Goal: Transaction & Acquisition: Purchase product/service

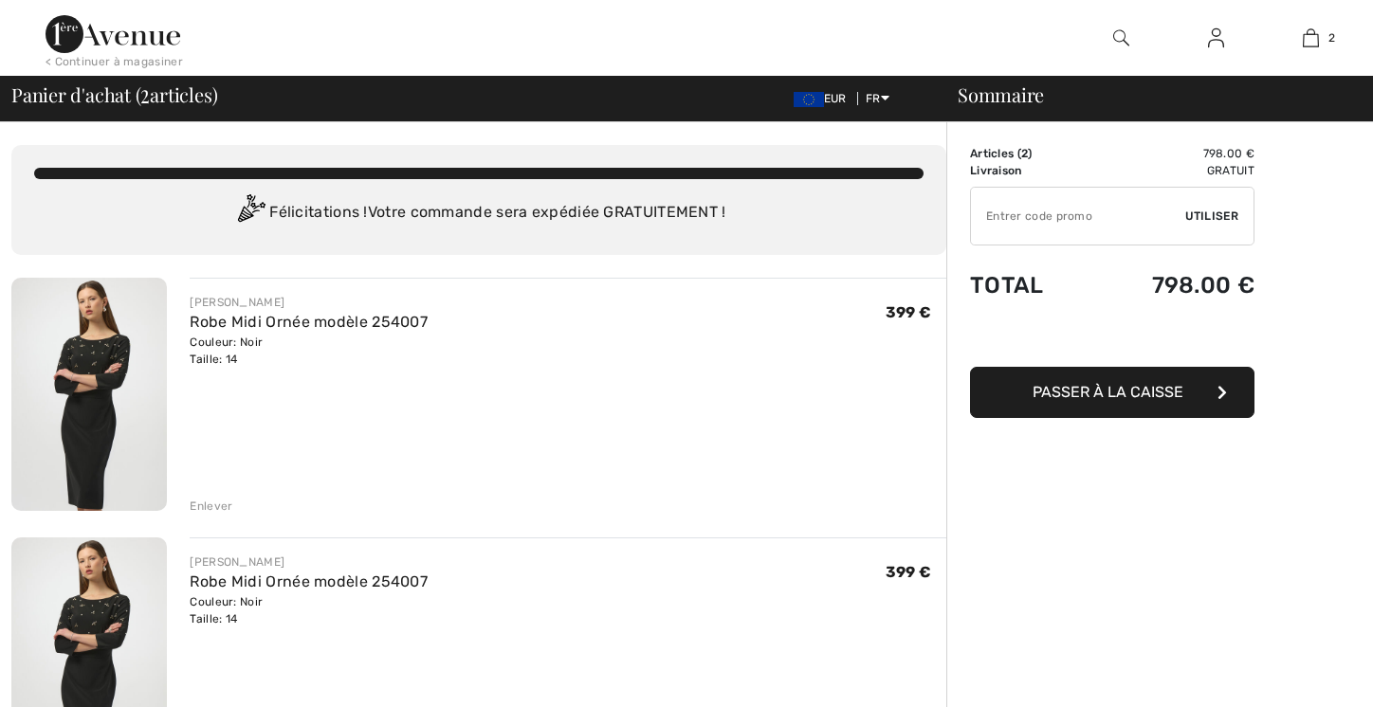
click at [203, 502] on div "Enlever" at bounding box center [211, 506] width 43 height 17
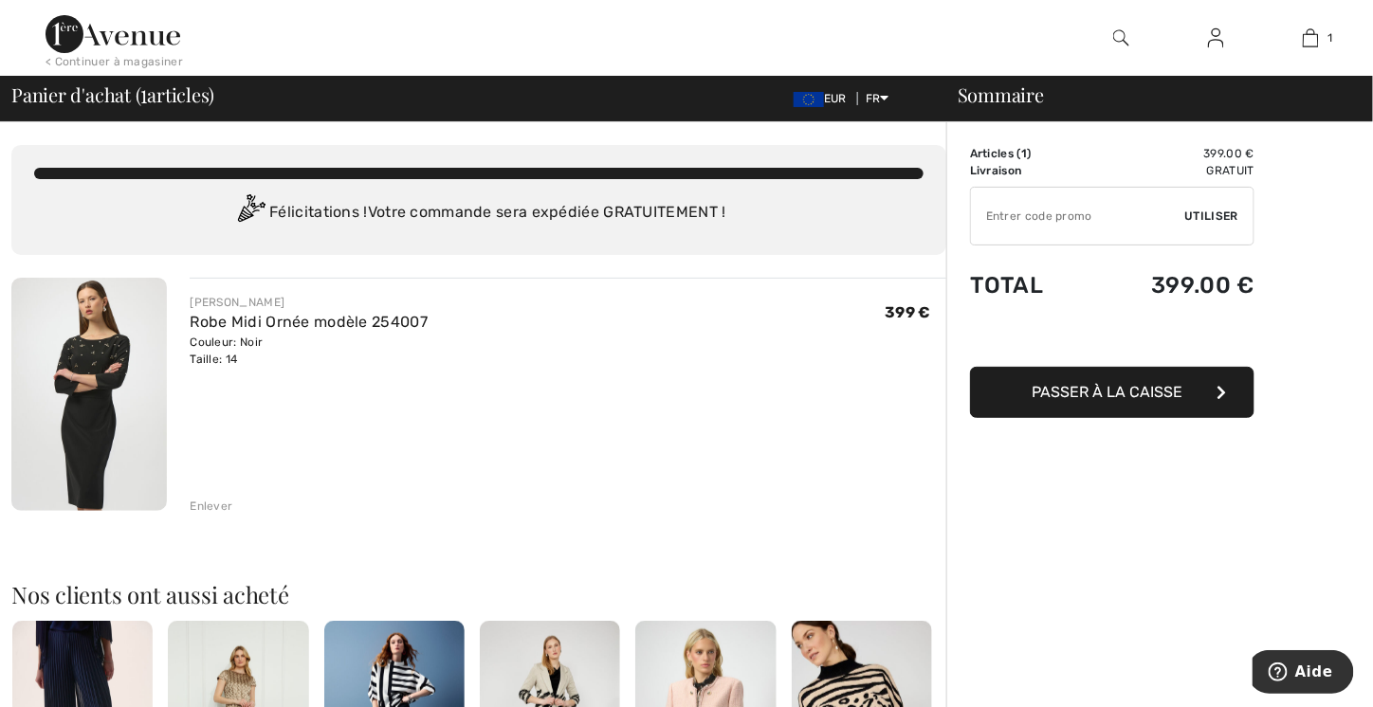
click at [1105, 393] on span "Passer à la caisse" at bounding box center [1107, 392] width 151 height 18
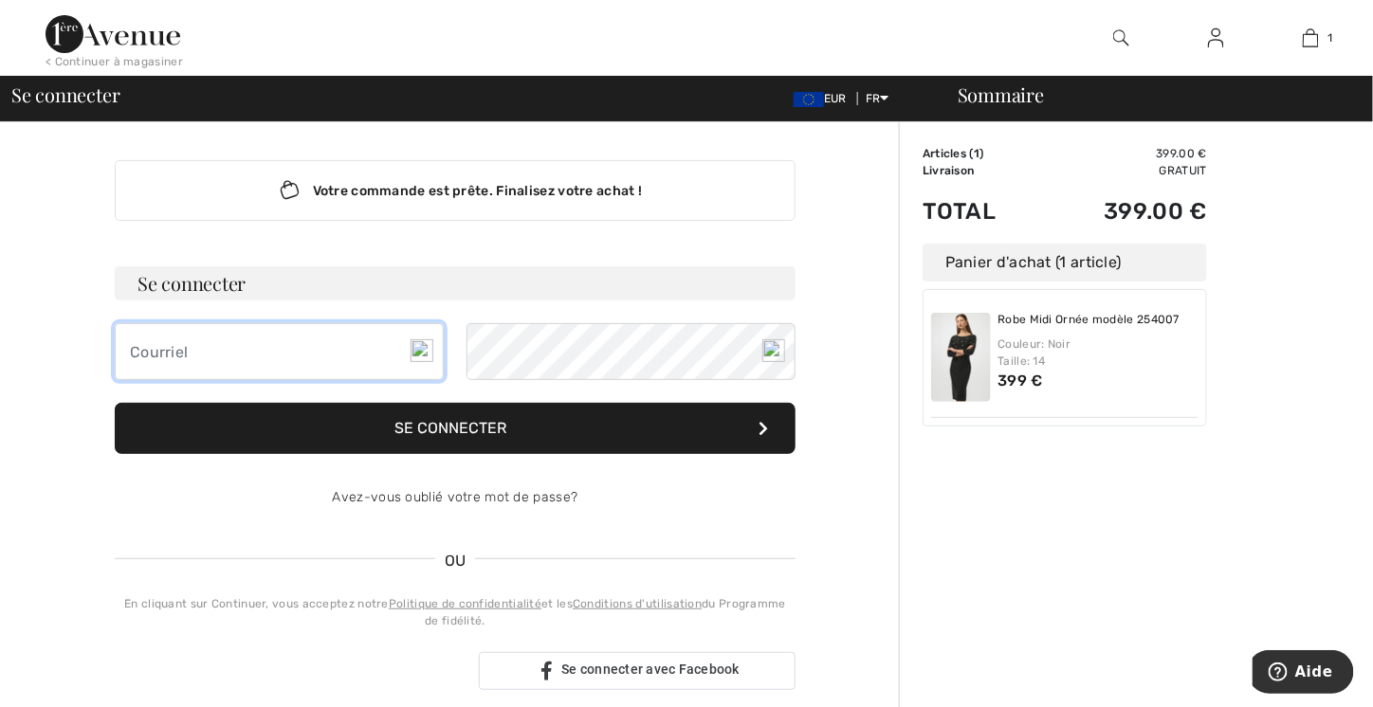
click at [266, 354] on input "email" at bounding box center [279, 351] width 329 height 57
type input "[EMAIL_ADDRESS][DOMAIN_NAME]"
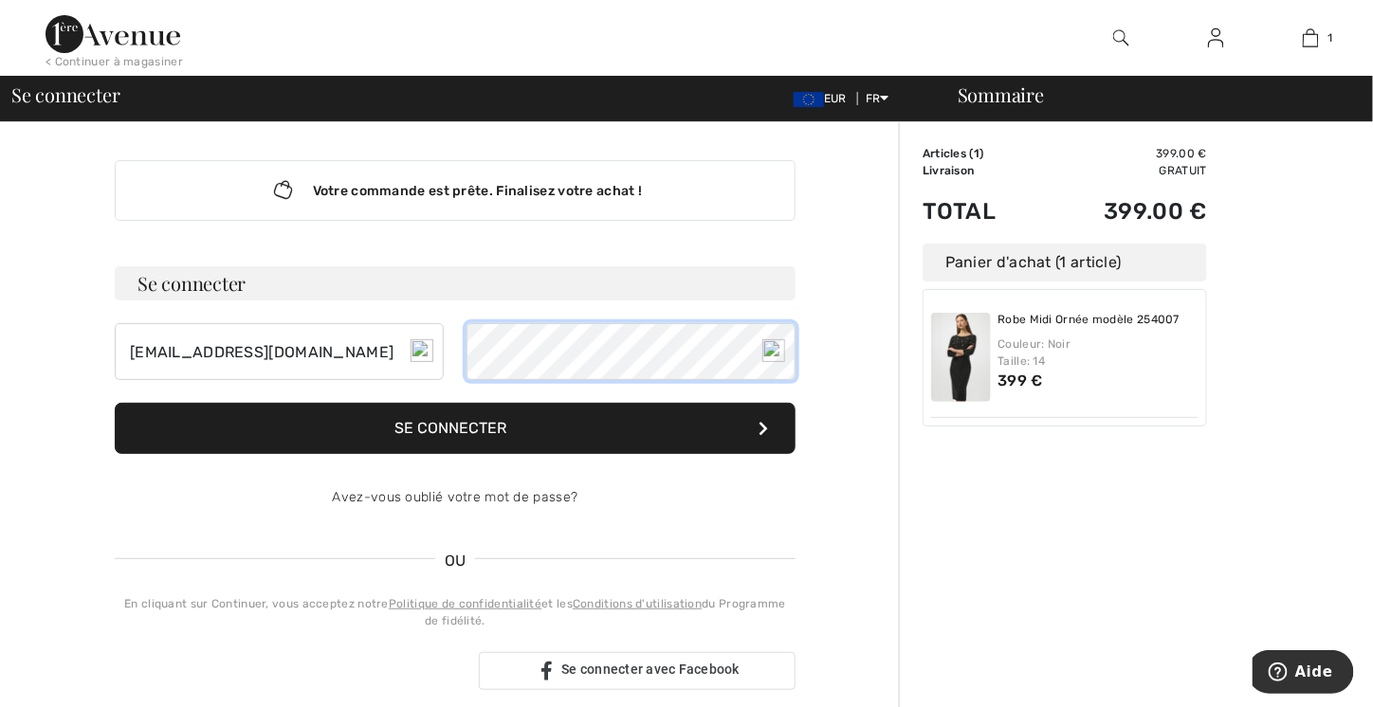
click at [115, 403] on button "Se connecter" at bounding box center [455, 428] width 681 height 51
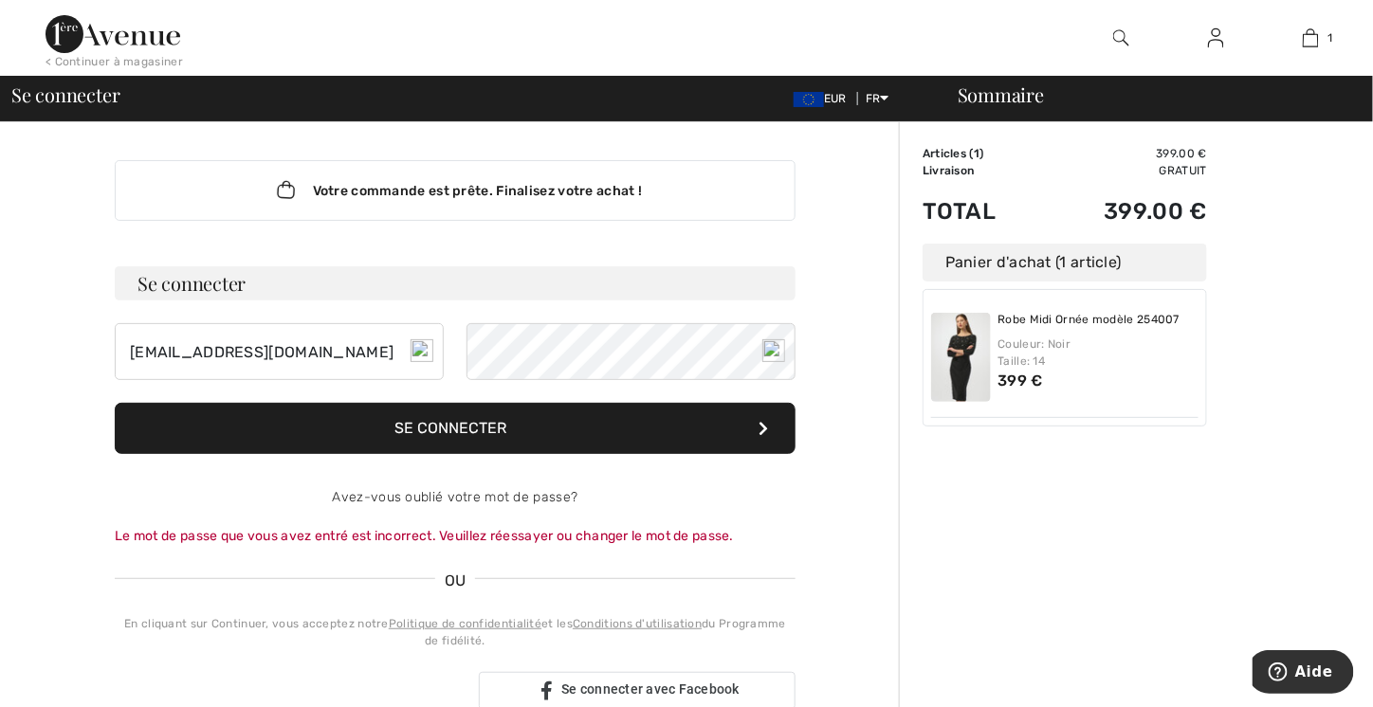
click at [488, 413] on button "Se connecter" at bounding box center [455, 428] width 681 height 51
click at [465, 343] on div "[EMAIL_ADDRESS][DOMAIN_NAME]" at bounding box center [455, 351] width 681 height 57
click at [115, 403] on button "Se connecter" at bounding box center [455, 428] width 681 height 51
click at [455, 495] on link "Avez-vous oublié votre mot de passe?" at bounding box center [456, 497] width 246 height 16
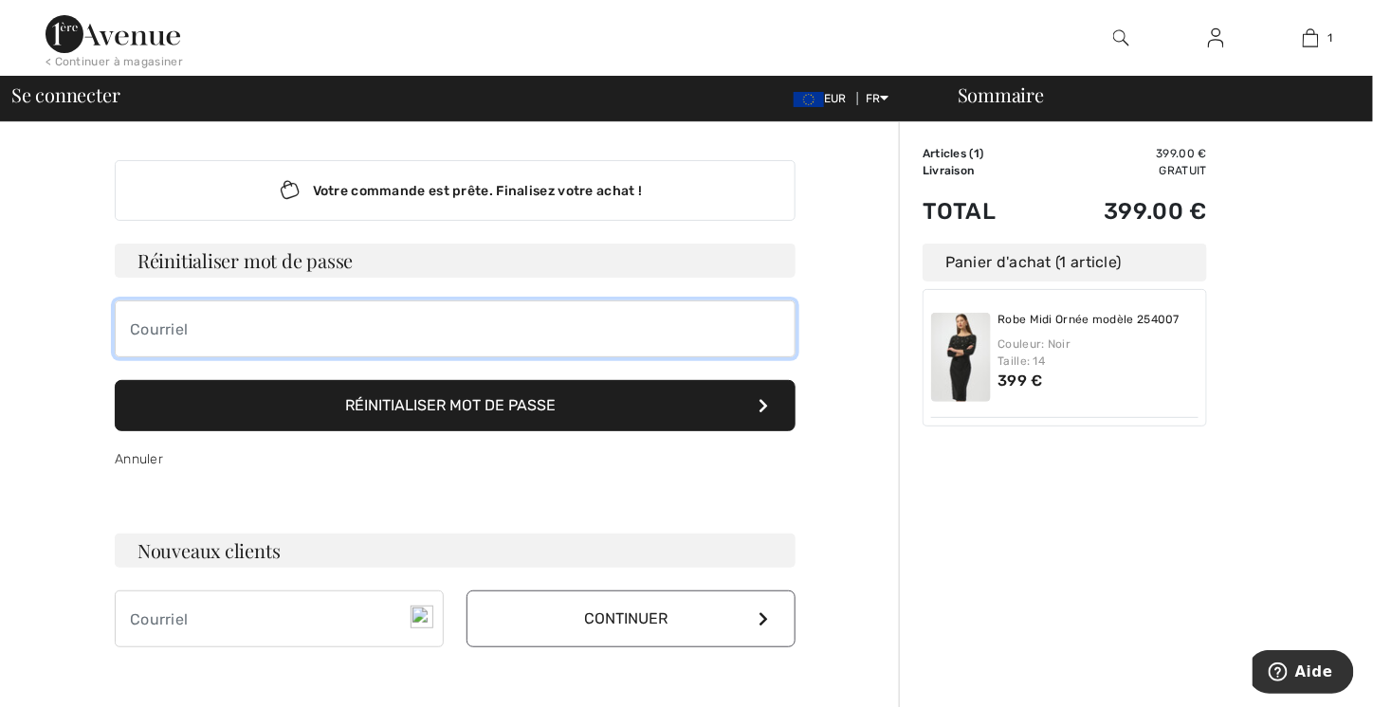
click at [300, 341] on input "email" at bounding box center [455, 329] width 681 height 57
type input "[EMAIL_ADDRESS][DOMAIN_NAME]"
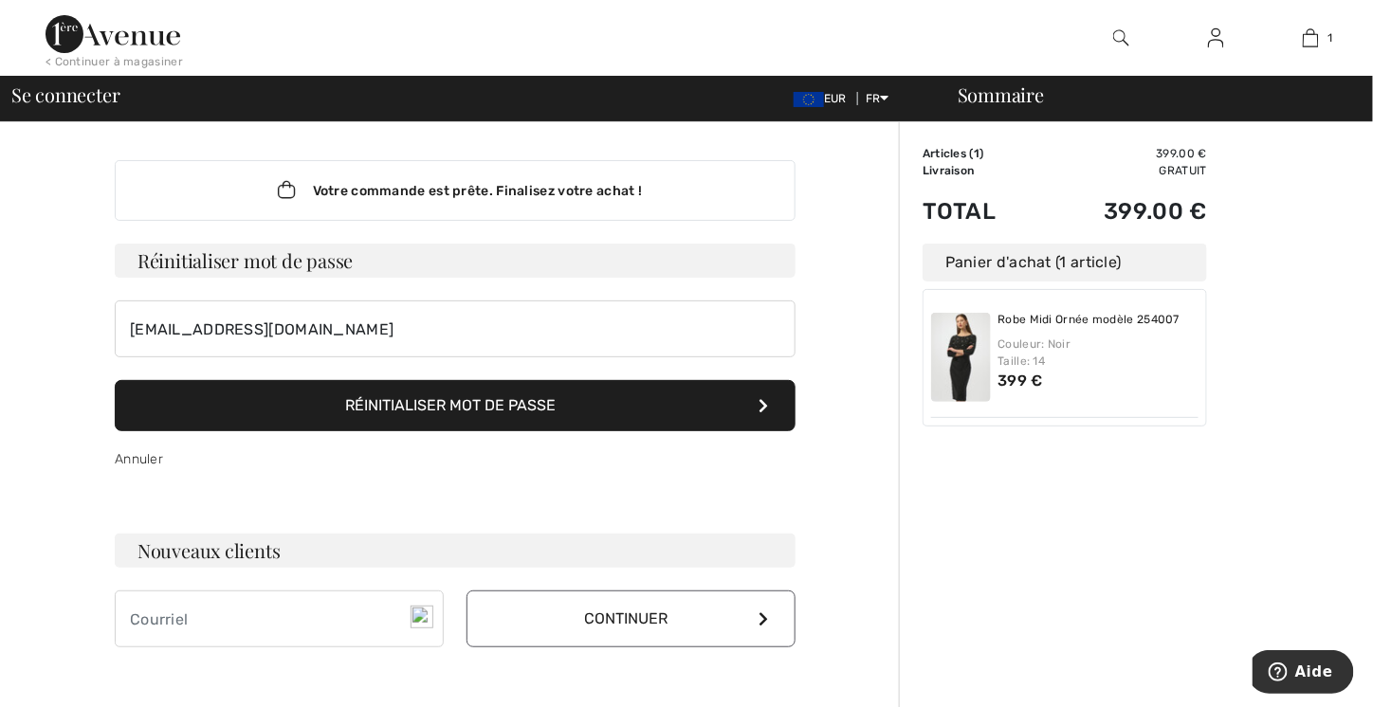
click at [423, 399] on button "Réinitialiser mot de passe" at bounding box center [455, 405] width 681 height 51
